Goal: Task Accomplishment & Management: Manage account settings

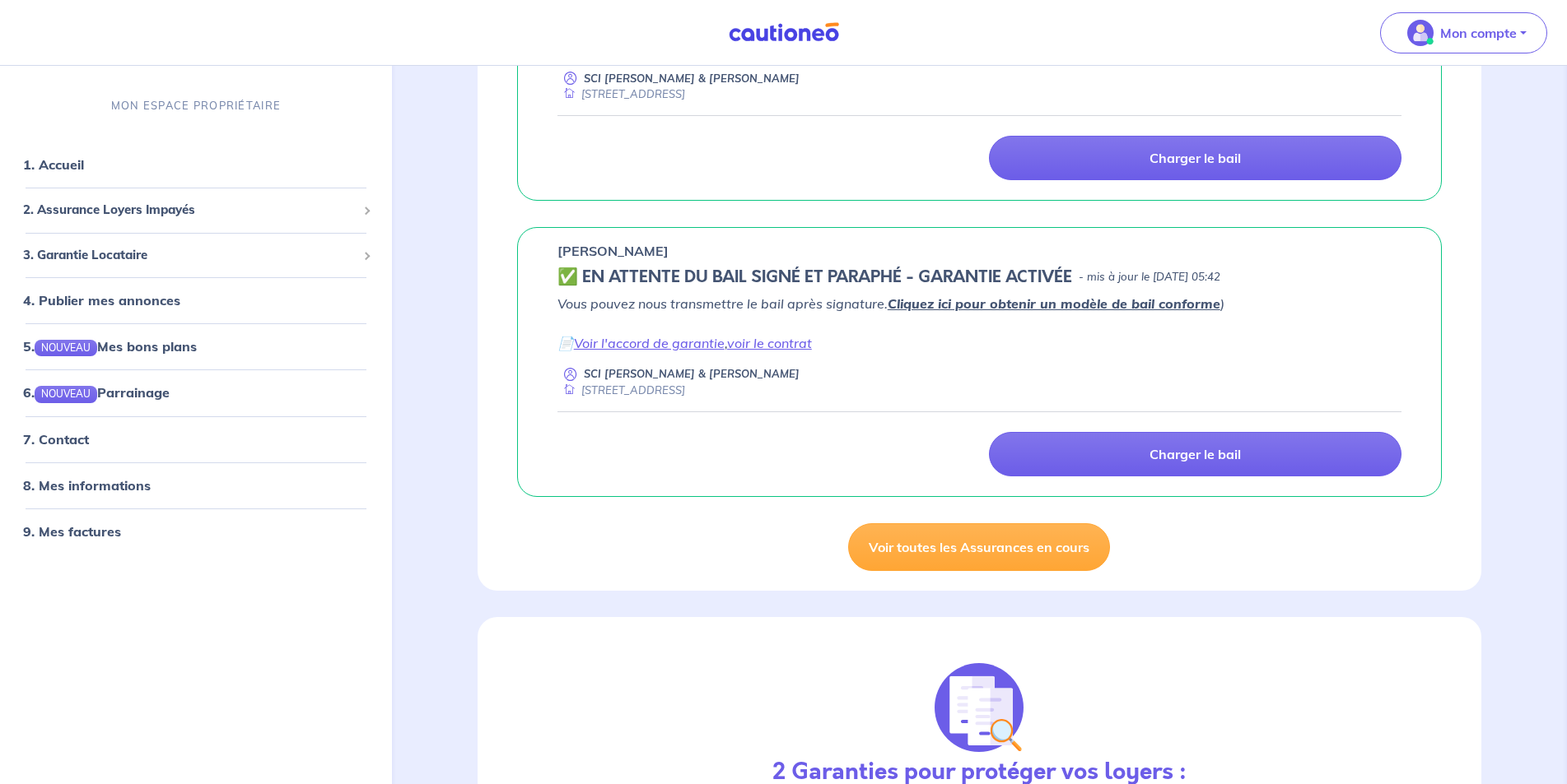
scroll to position [440, 0]
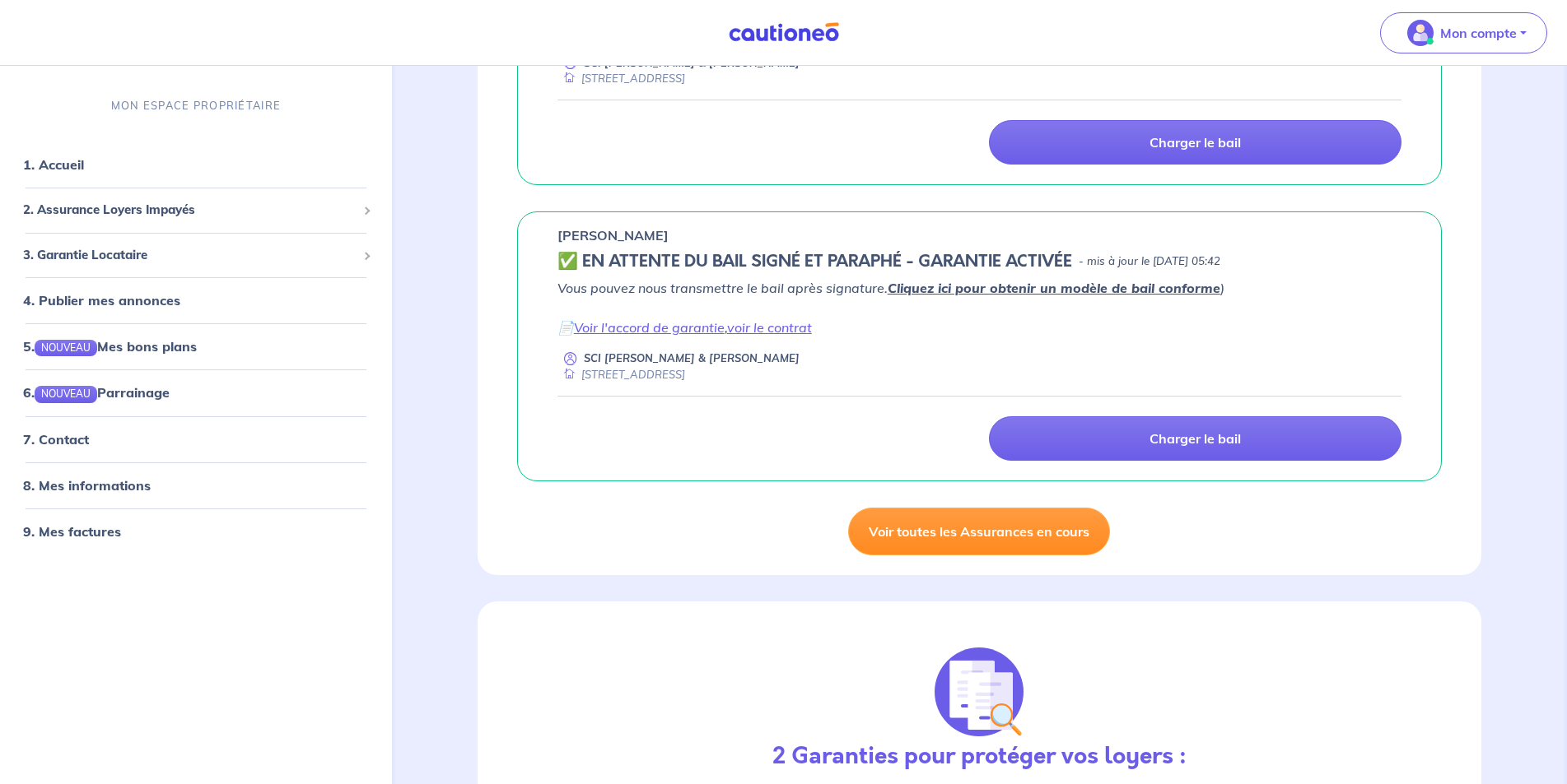
click at [988, 539] on link "Voir toutes les Assurances en cours" at bounding box center [978, 531] width 261 height 47
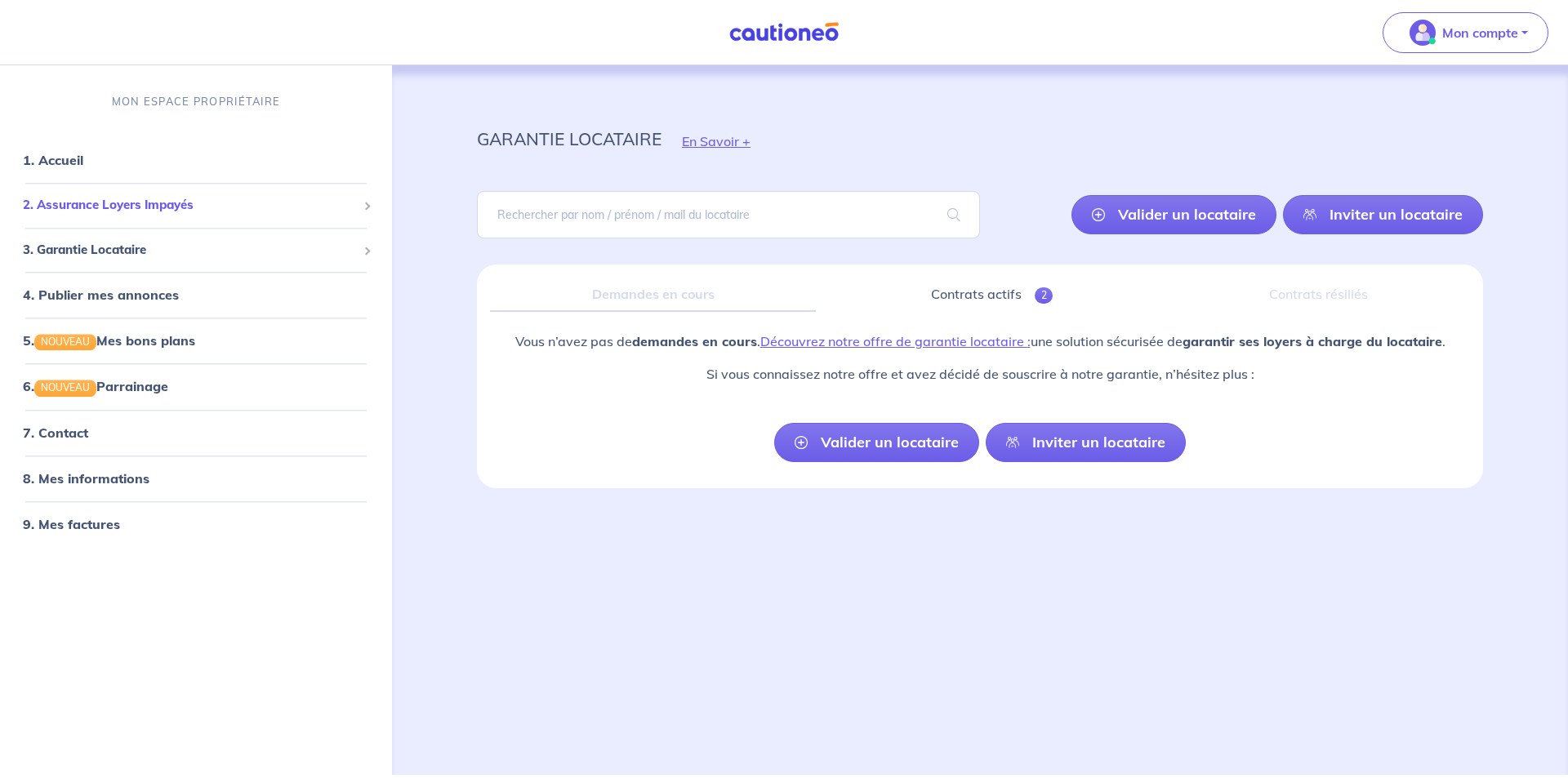
click at [55, 205] on span "2. Assurance Loyers Impayés" at bounding box center [189, 207] width 334 height 19
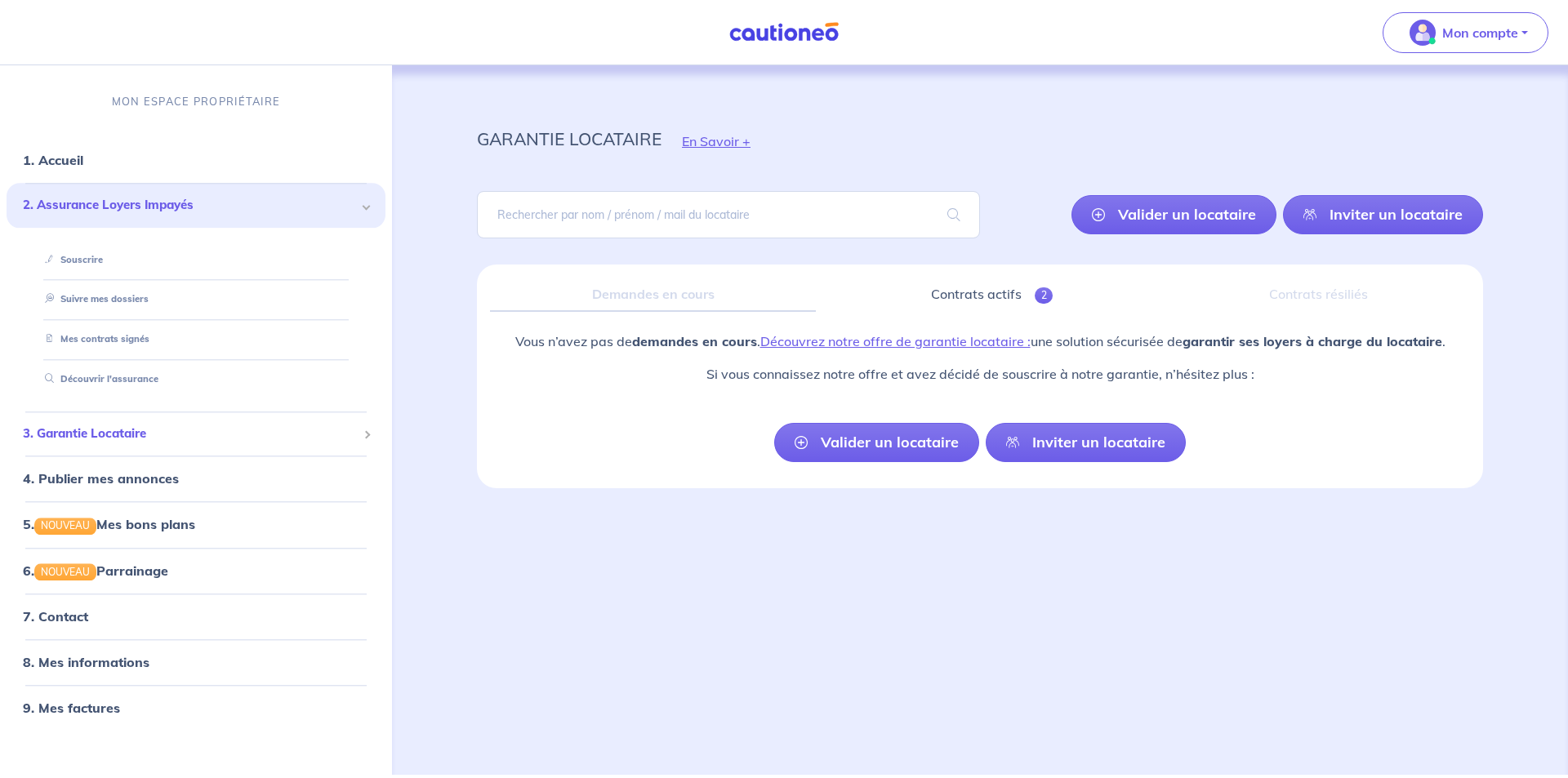
click at [55, 434] on span "3. Garantie Locataire" at bounding box center [189, 434] width 334 height 19
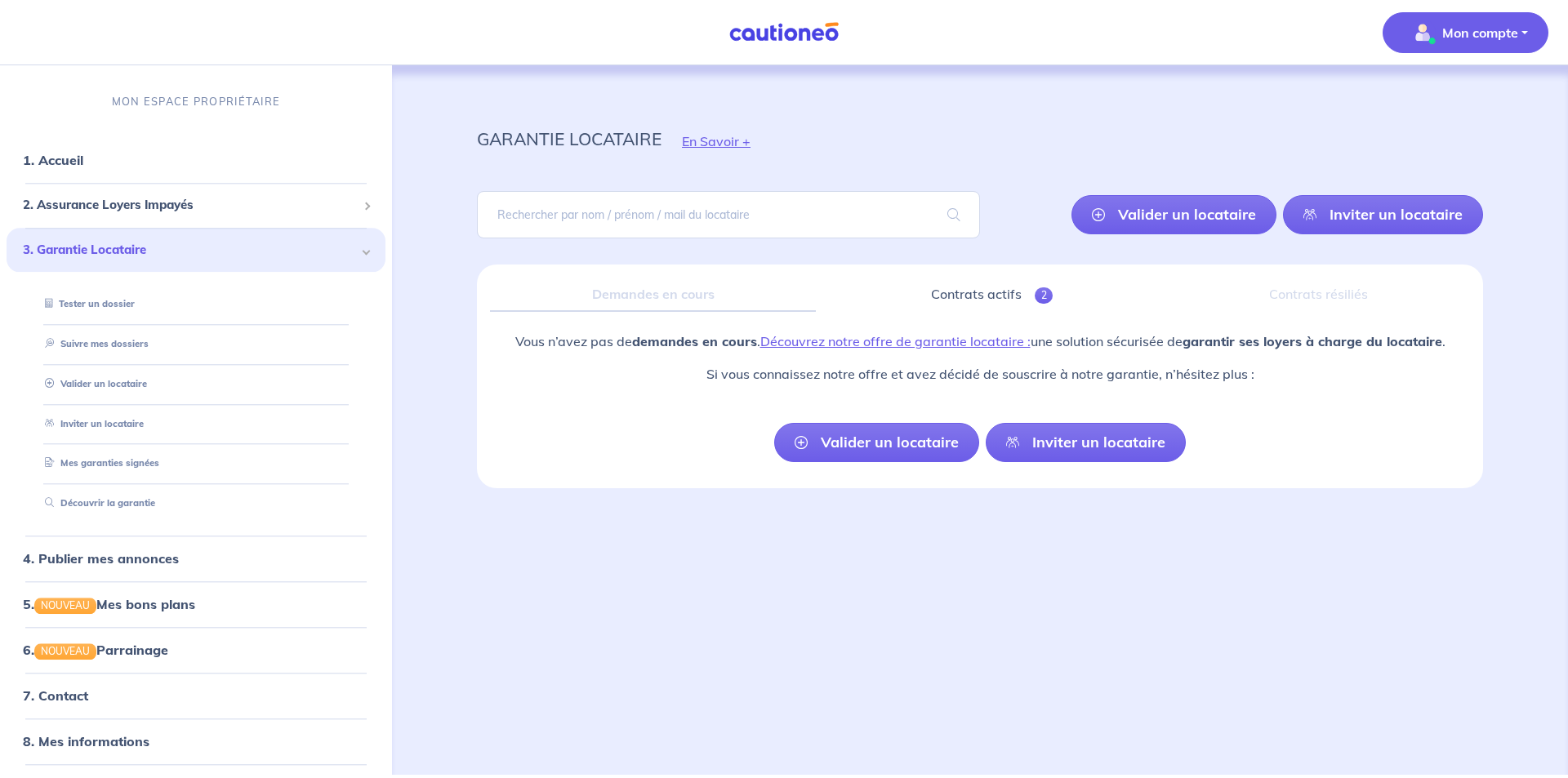
click at [1469, 42] on span "Mon compte" at bounding box center [1460, 32] width 115 height 26
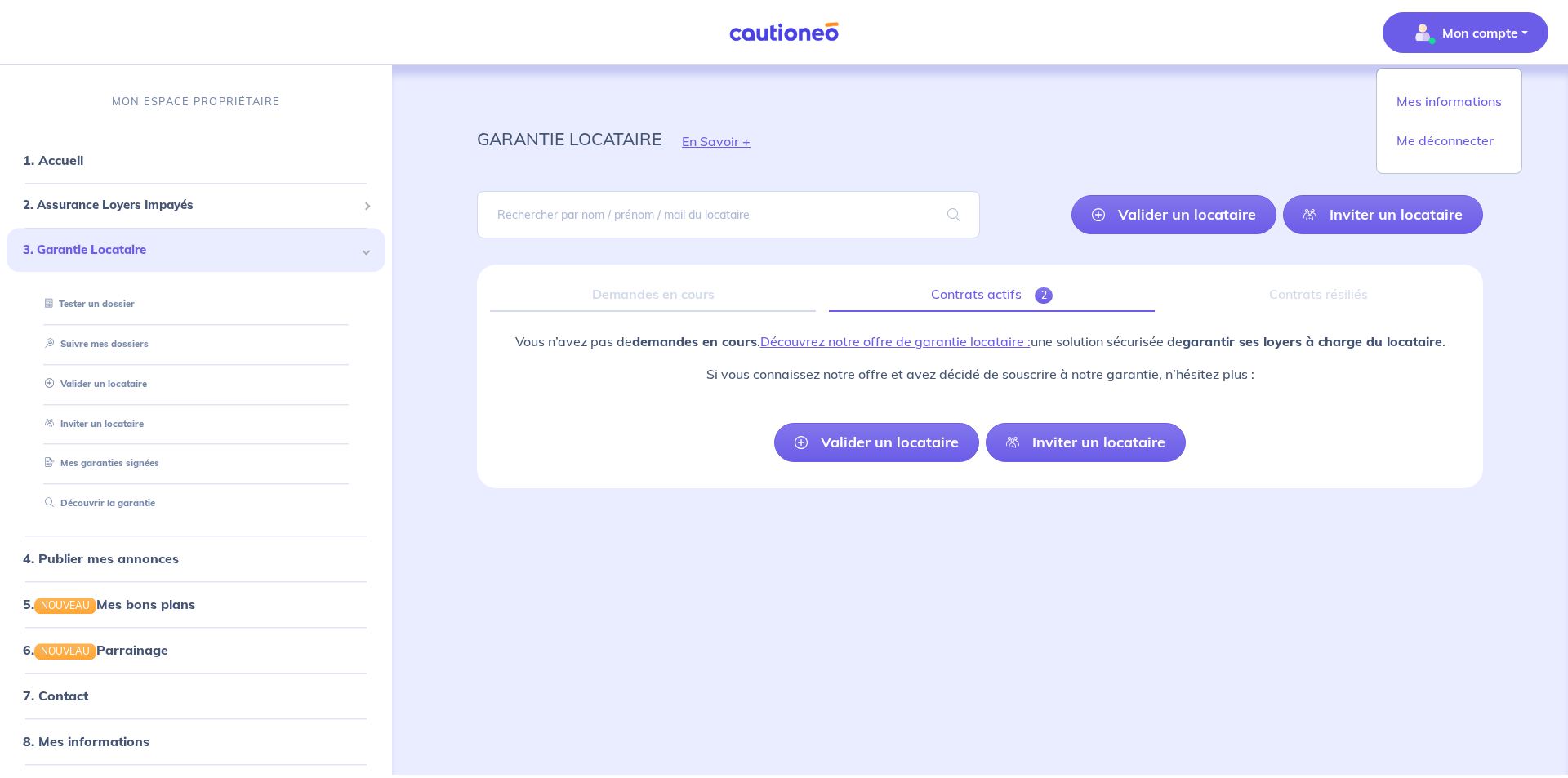
click at [986, 301] on link "Contrats actifs 2" at bounding box center [991, 295] width 326 height 34
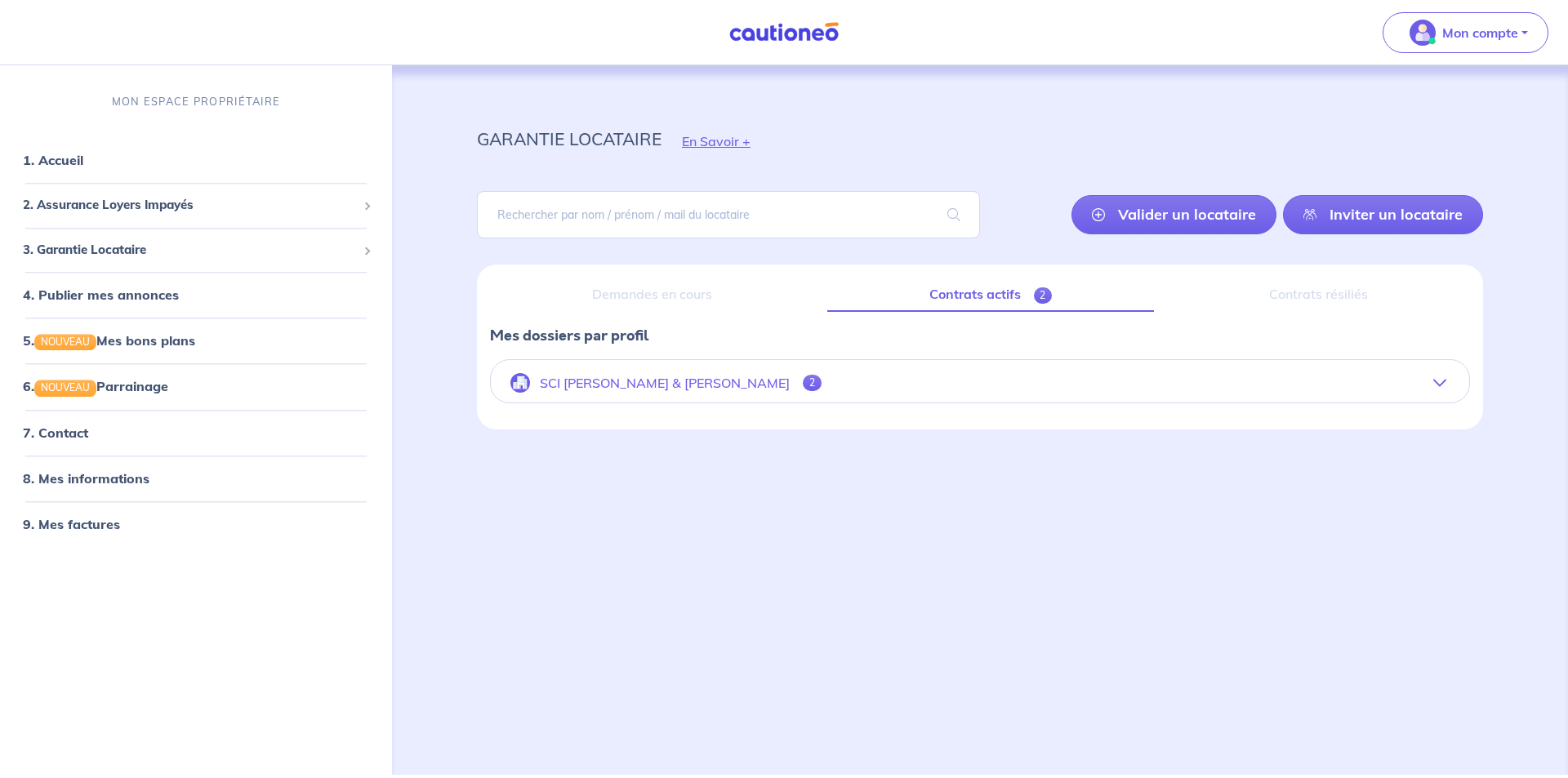
click at [1433, 386] on icon "button" at bounding box center [1440, 383] width 13 height 13
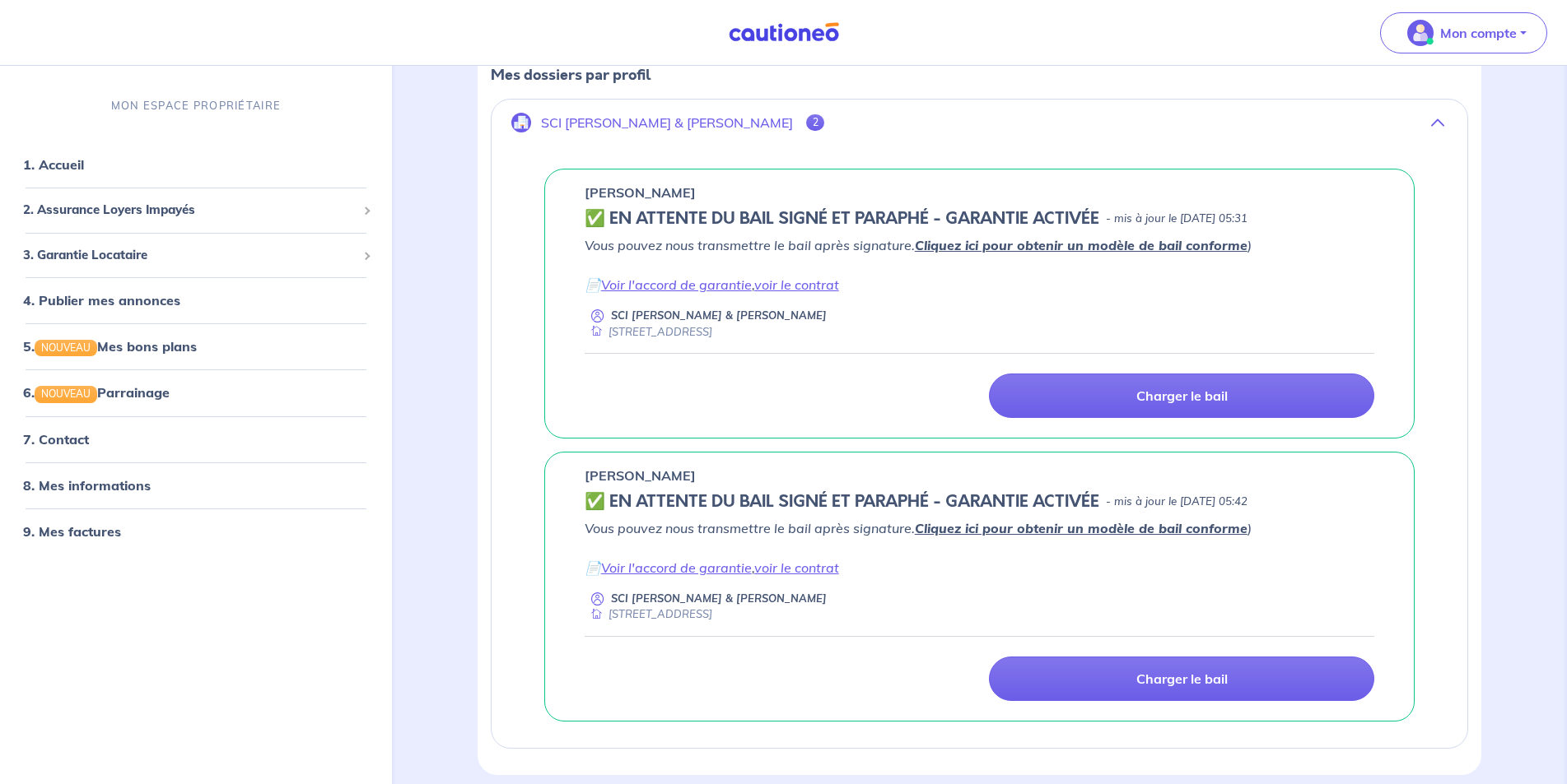
scroll to position [329, 0]
